Goal: Task Accomplishment & Management: Use online tool/utility

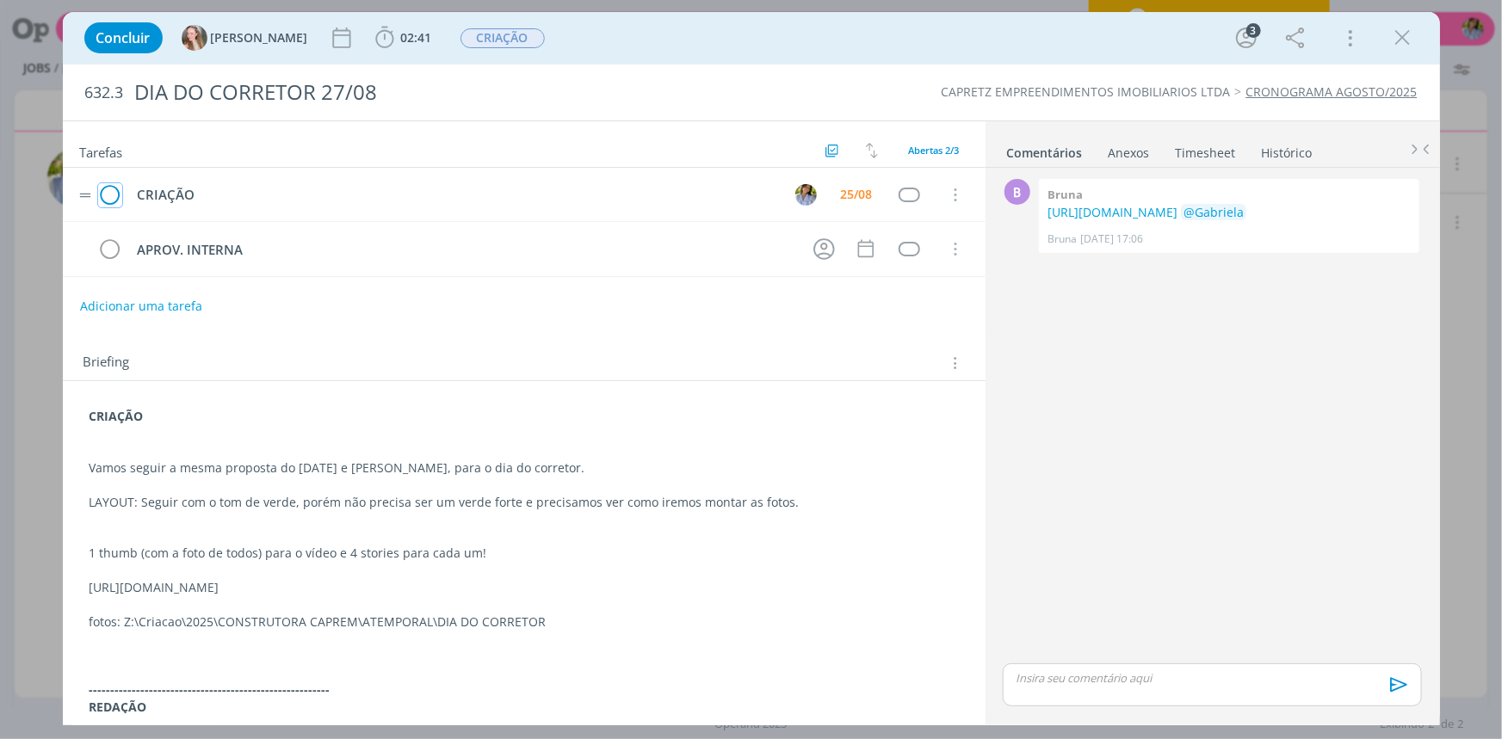
click at [112, 197] on icon "dialog" at bounding box center [110, 195] width 24 height 26
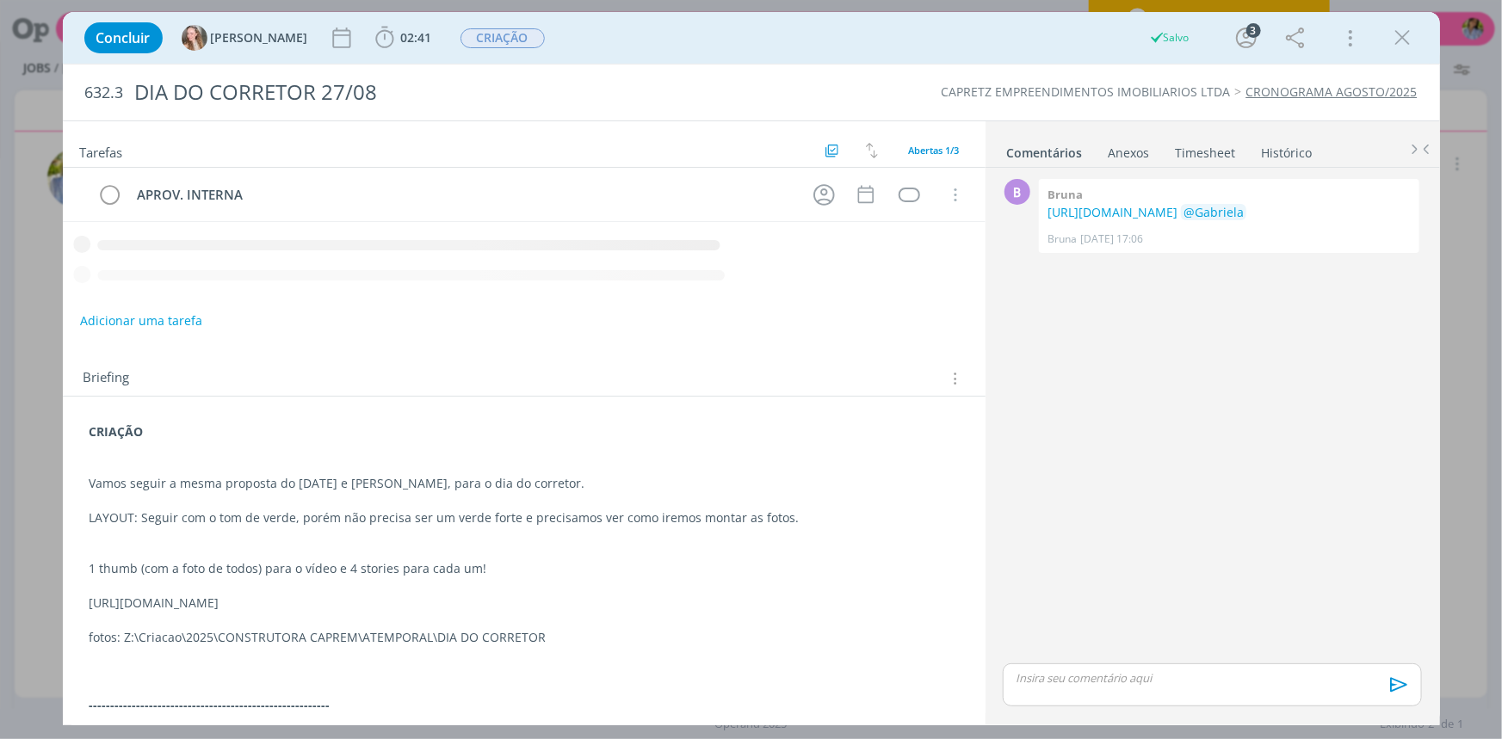
drag, startPoint x: 1405, startPoint y: 31, endPoint x: 697, endPoint y: 10, distance: 708.6
click at [1406, 31] on icon "dialog" at bounding box center [1403, 38] width 26 height 26
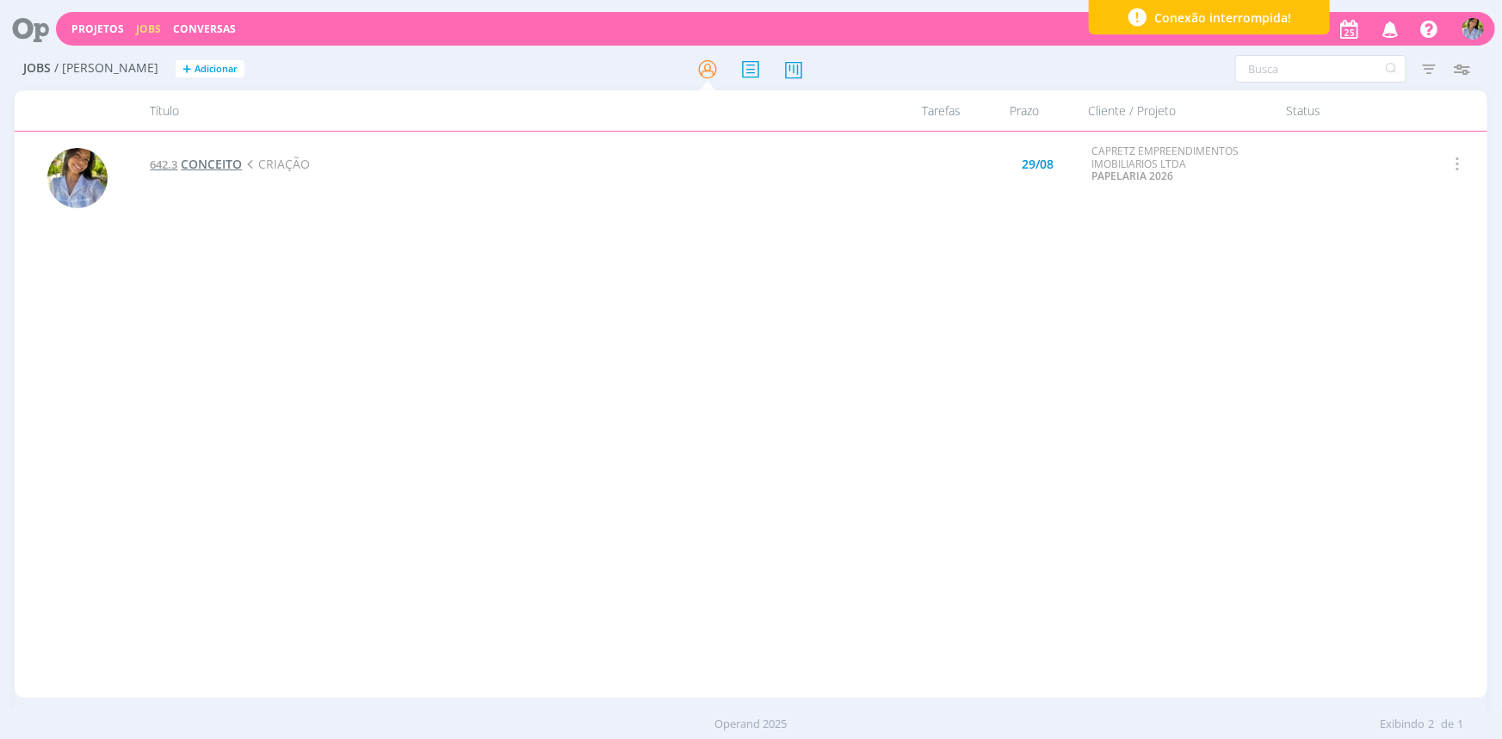
click at [230, 169] on span "CONCEITO" at bounding box center [211, 164] width 61 height 16
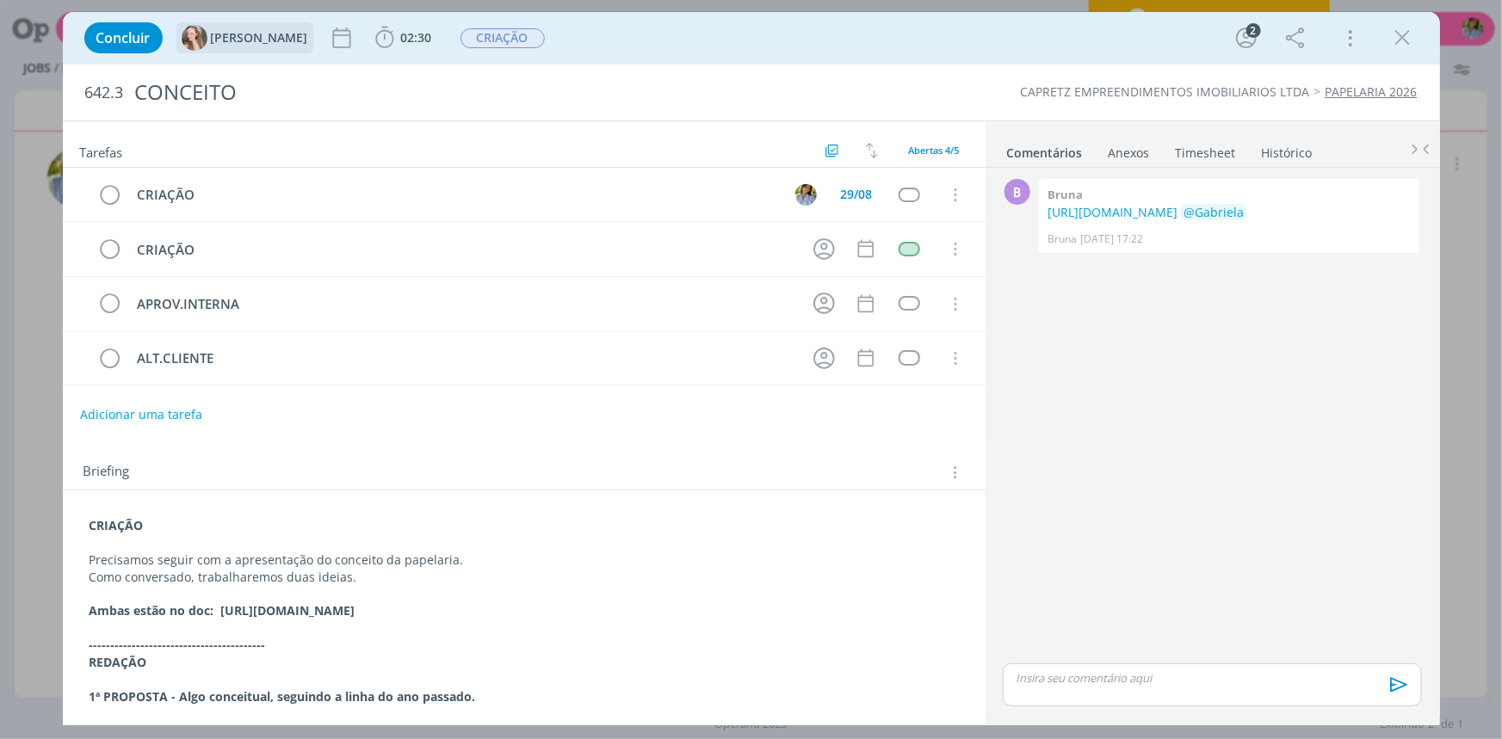
click at [1, 396] on div "Concluir [PERSON_NAME] 02:30 Iniciar Apontar Data * [DATE] Horas * 00:00 Tarefa…" at bounding box center [751, 369] width 1502 height 739
click at [312, 602] on strong "Ambas estão no doc: [URL][DOMAIN_NAME]" at bounding box center [223, 610] width 266 height 16
drag, startPoint x: 371, startPoint y: 606, endPoint x: 892, endPoint y: 611, distance: 520.7
click at [892, 611] on p "Ambas estão no doc: [URL][DOMAIN_NAME]" at bounding box center [523, 611] width 867 height 17
copy strong "[URL][DOMAIN_NAME]"
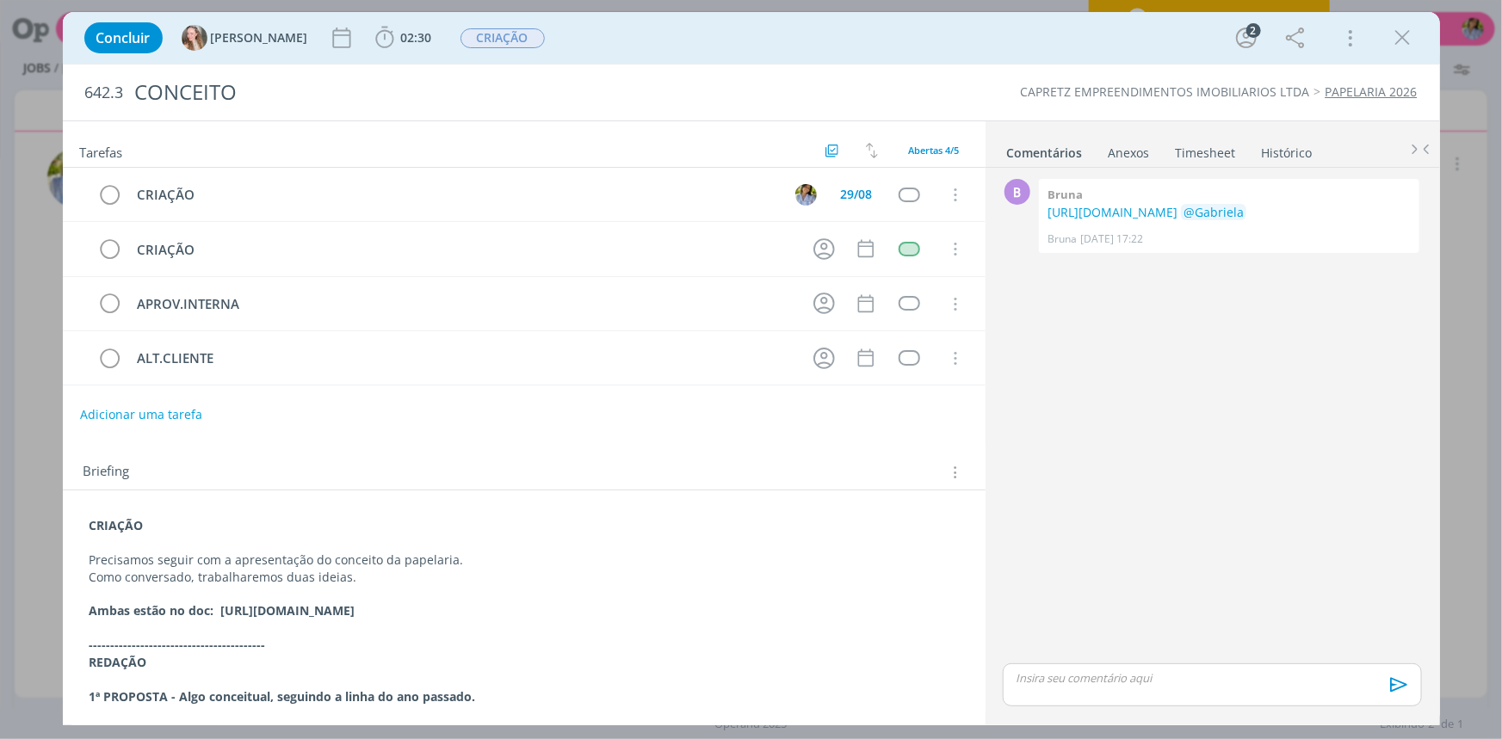
click at [1418, 43] on div "Concluir [PERSON_NAME] 02:30 Iniciar Apontar Data * [DATE] Horas * 00:00 Tarefa…" at bounding box center [751, 37] width 1351 height 41
click at [401, 44] on span "02:30" at bounding box center [416, 37] width 31 height 16
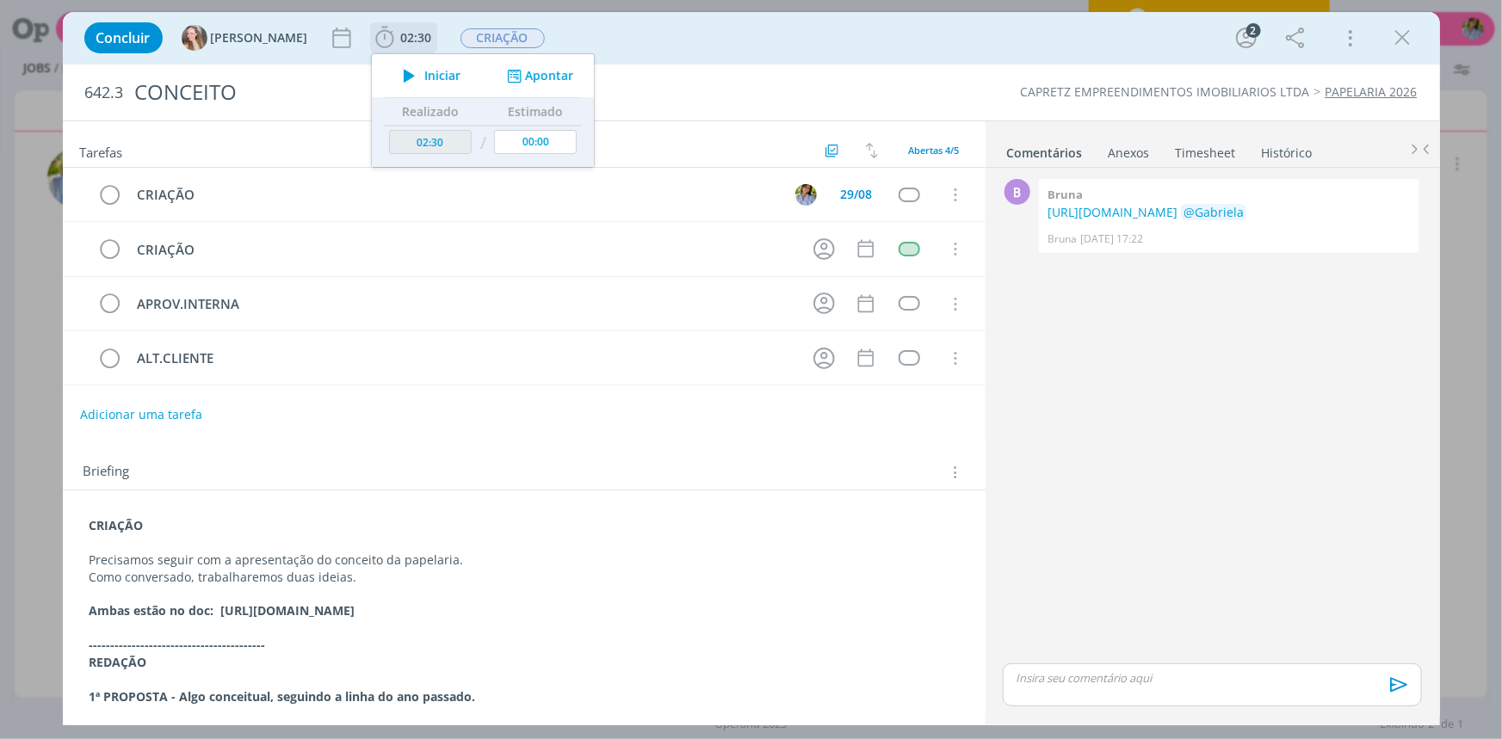
click at [424, 75] on span "Iniciar" at bounding box center [442, 76] width 36 height 12
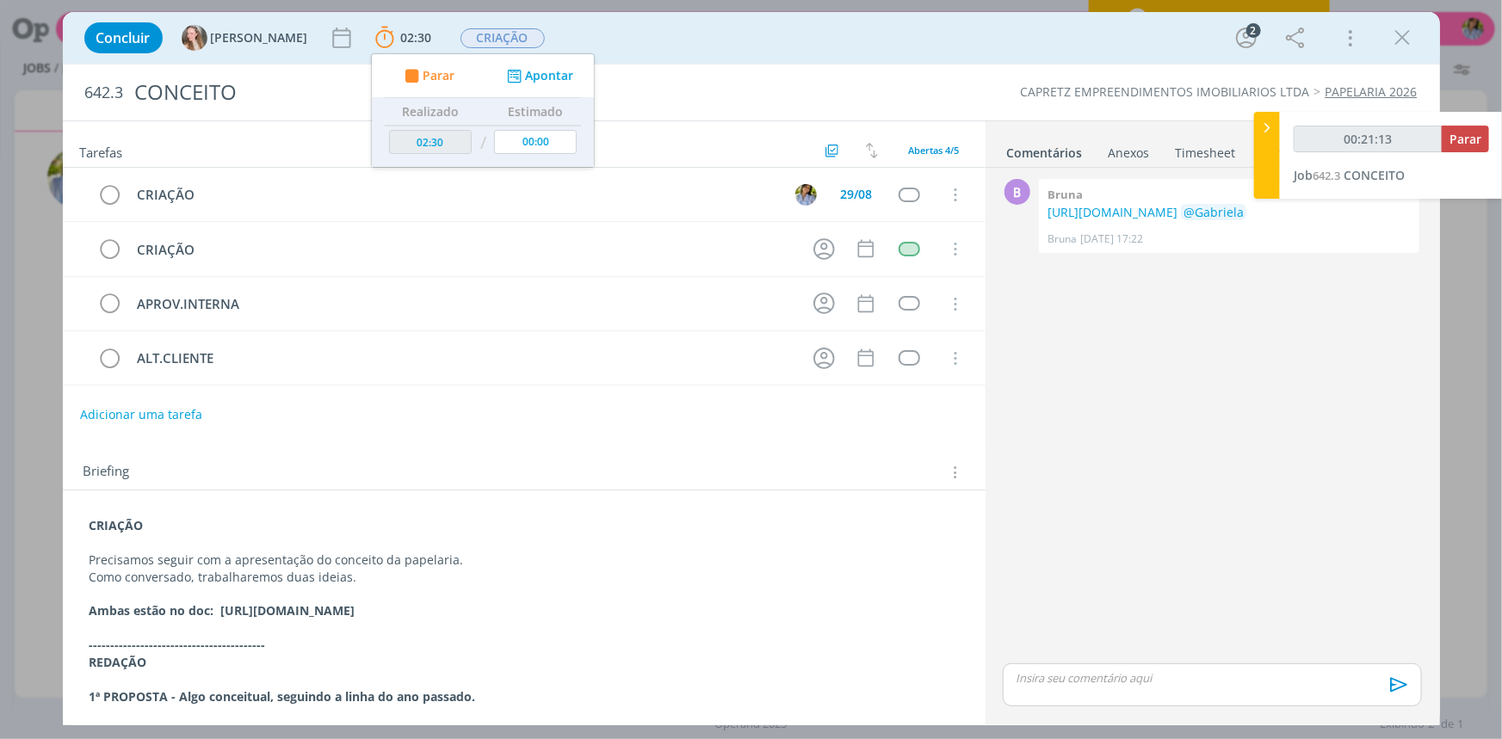
click at [225, 620] on p "dialog" at bounding box center [524, 628] width 869 height 17
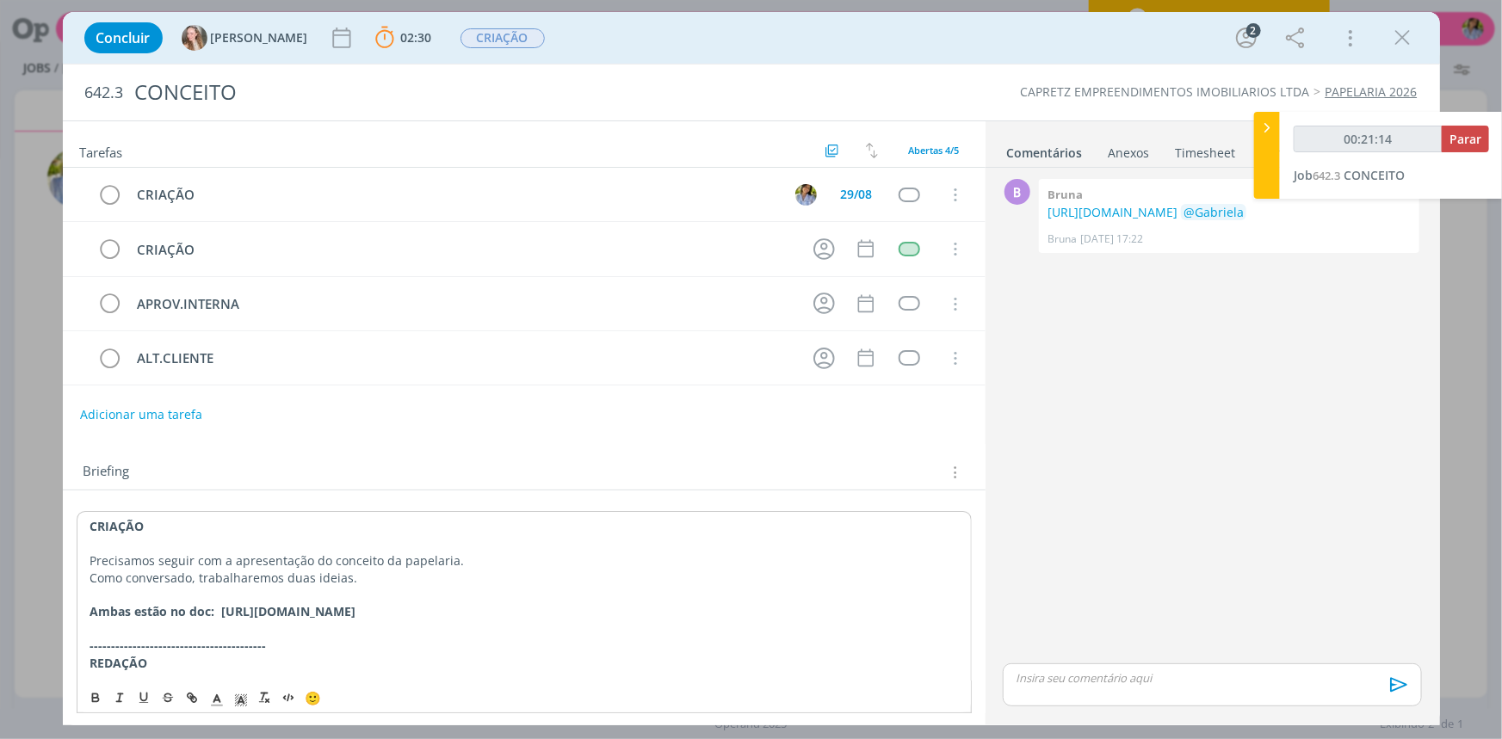
drag, startPoint x: 219, startPoint y: 609, endPoint x: 895, endPoint y: 602, distance: 676.5
click at [895, 603] on p "Ambas estão no doc: [URL][DOMAIN_NAME]" at bounding box center [523, 611] width 867 height 17
copy strong "[URL][DOMAIN_NAME]"
type input "00:49:45"
